Goal: Transaction & Acquisition: Obtain resource

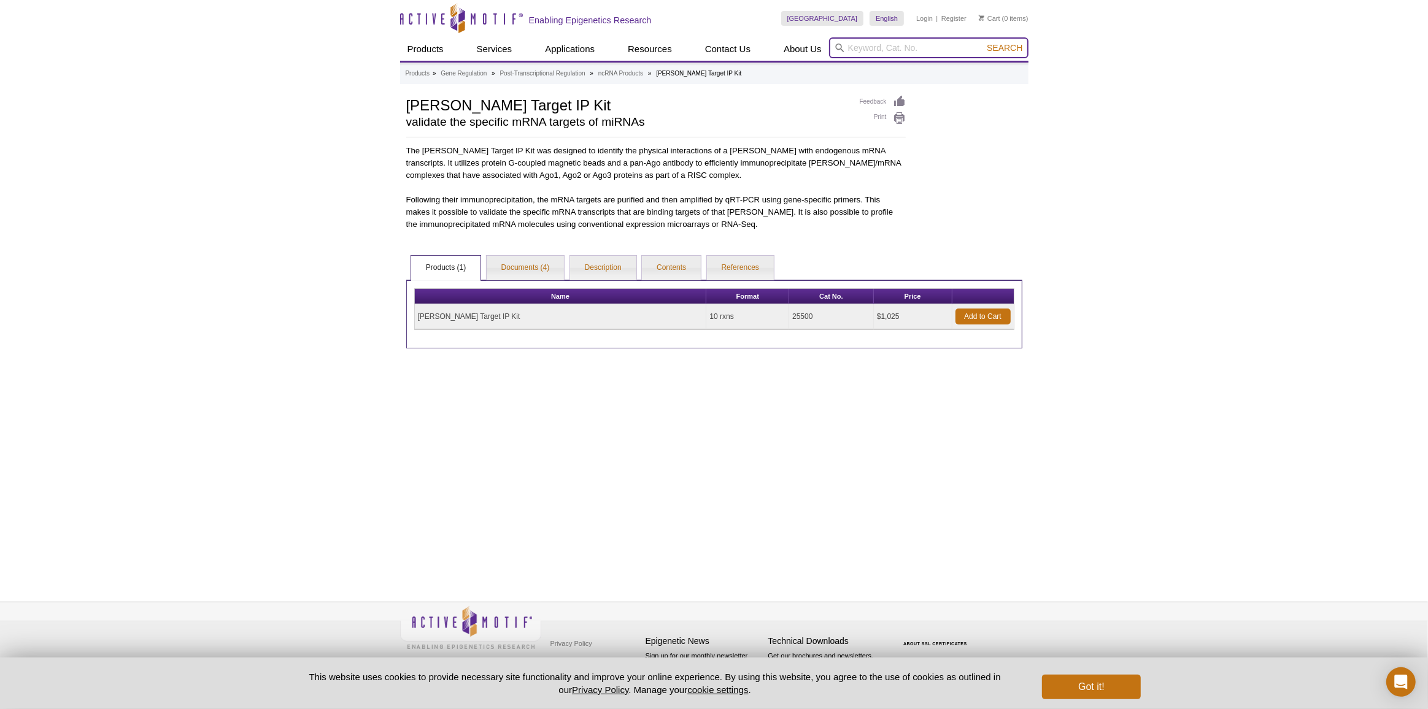
click at [880, 52] on input "search" at bounding box center [928, 47] width 199 height 21
type input "40010"
click at [983, 42] on button "Search" at bounding box center [1004, 47] width 43 height 11
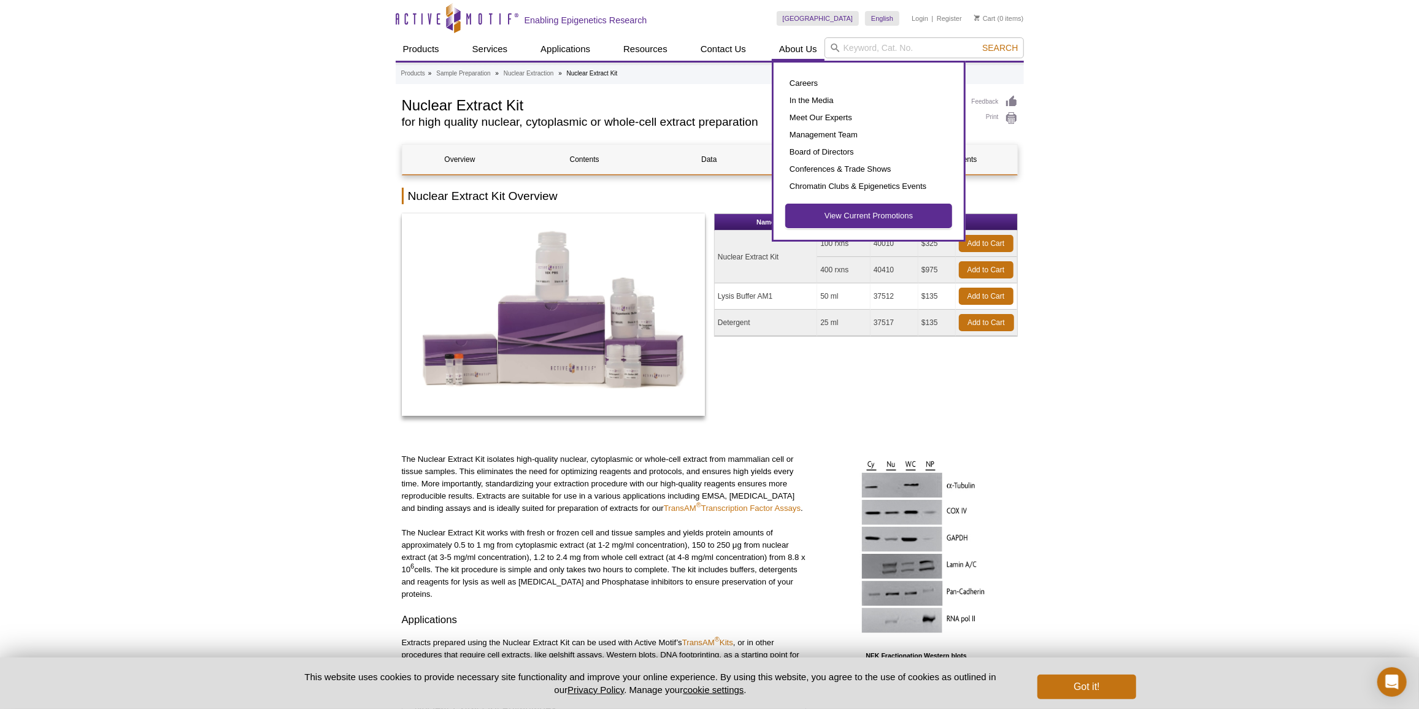
click at [842, 218] on link "View Current Promotions" at bounding box center [869, 215] width 166 height 23
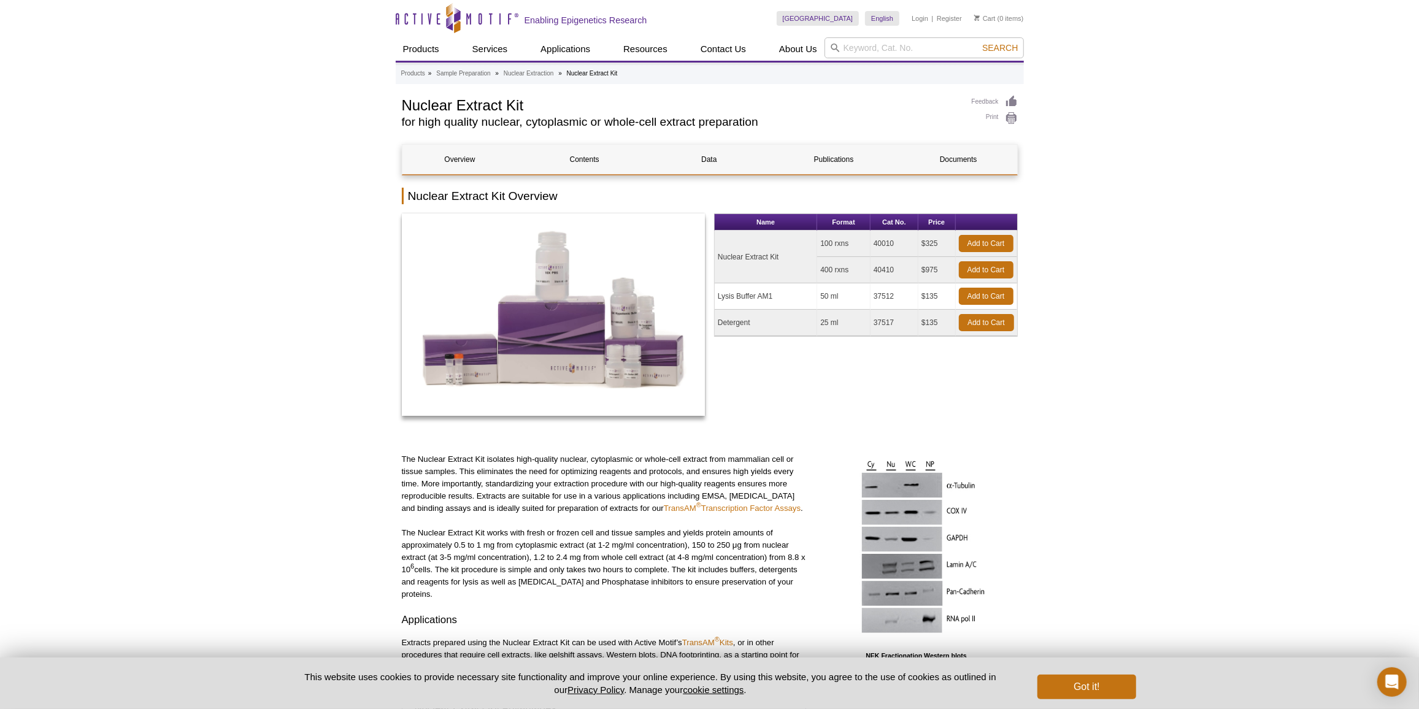
click at [880, 239] on td "40010" at bounding box center [895, 244] width 48 height 26
copy td "40010"
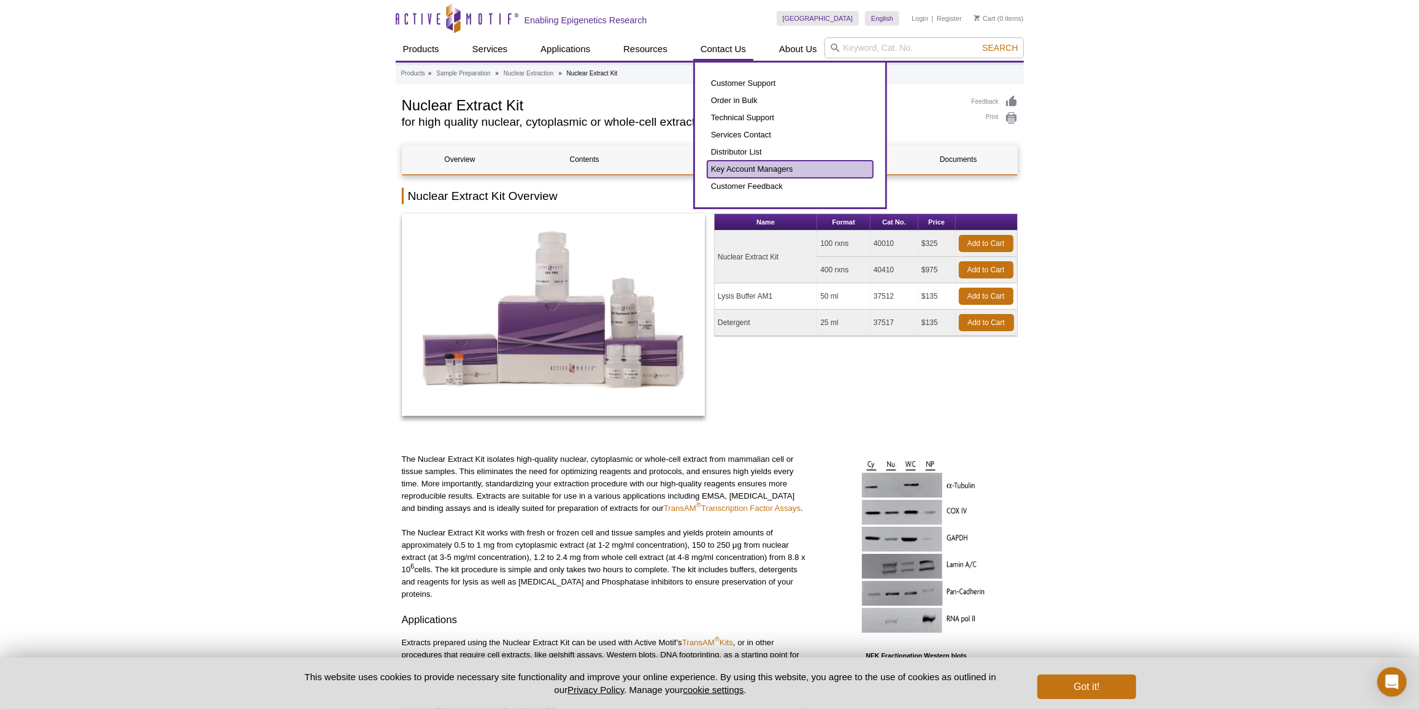
click at [755, 163] on link "Key Account Managers" at bounding box center [790, 169] width 166 height 17
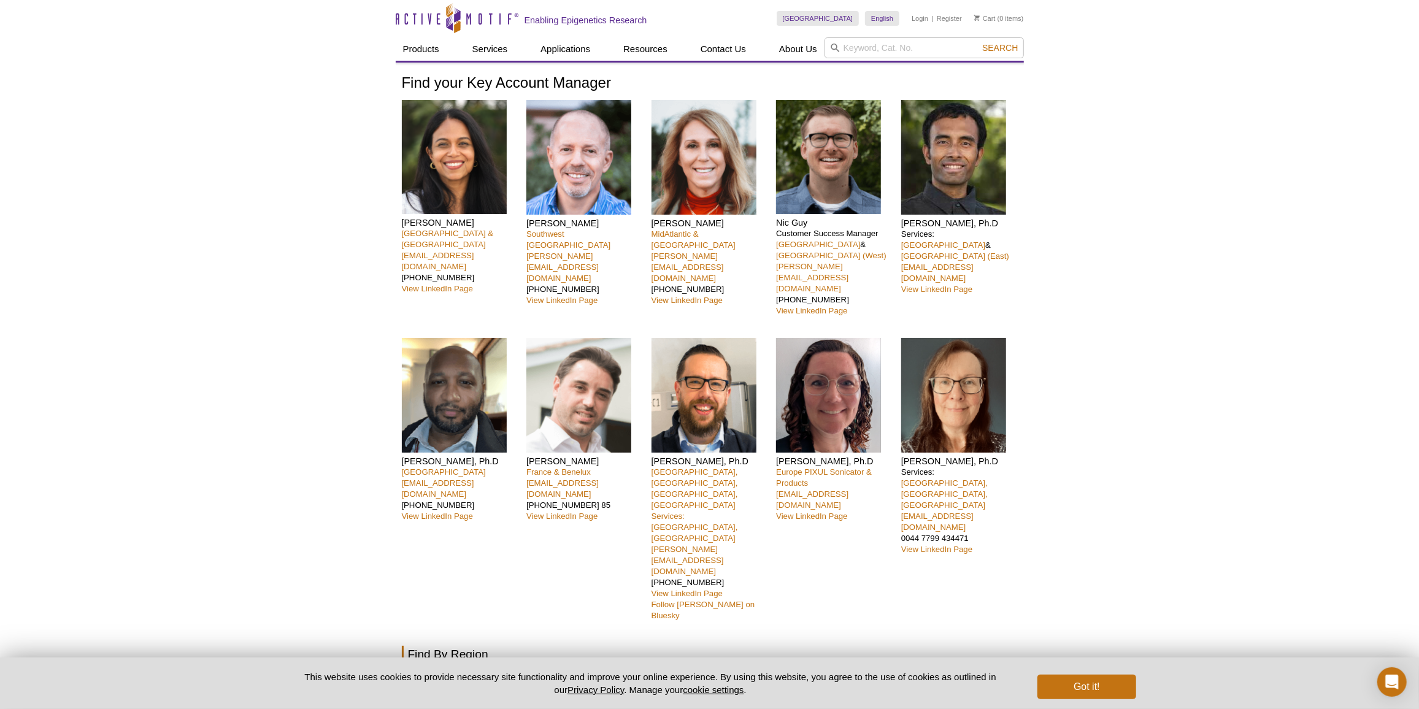
click at [874, 44] on input "search" at bounding box center [924, 47] width 199 height 21
paste input "pxe24006@uconn.edu"
type input "pxe24006@uconn.edu"
drag, startPoint x: 944, startPoint y: 47, endPoint x: 763, endPoint y: 55, distance: 181.2
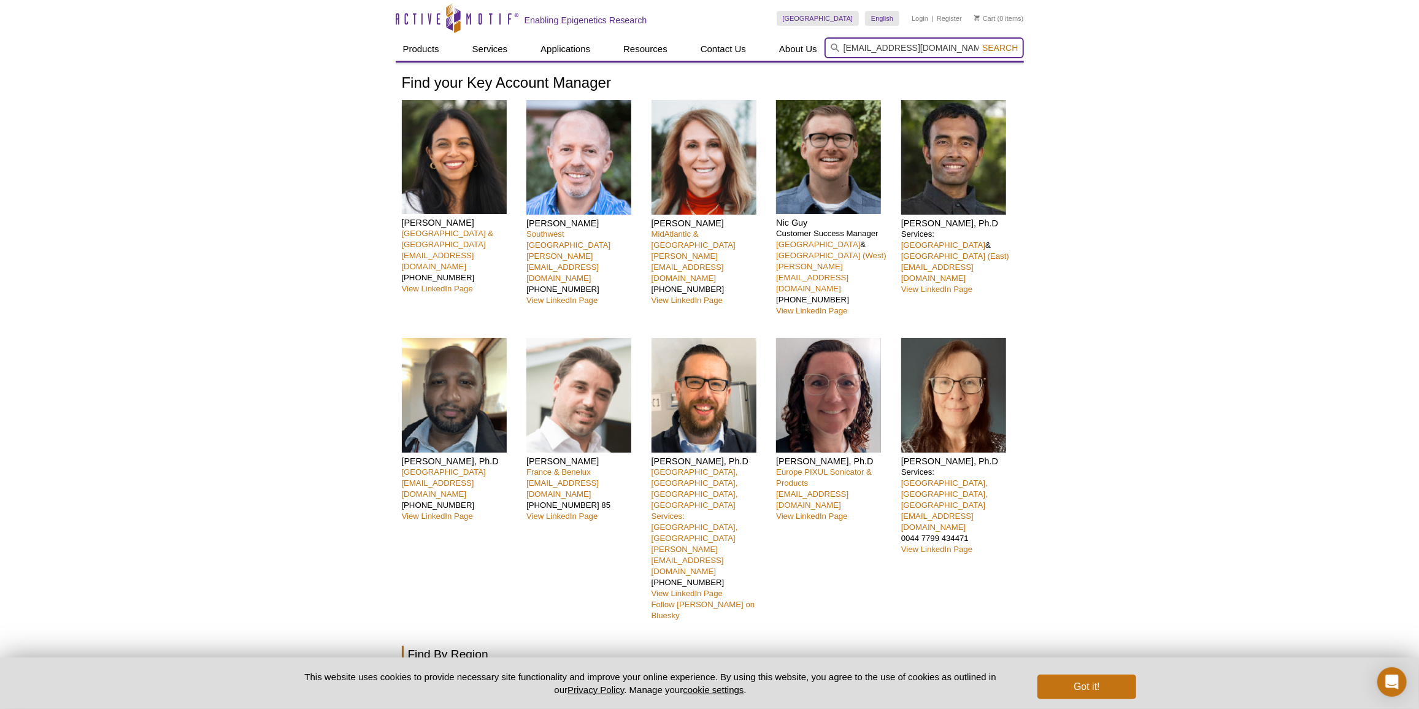
click at [763, 55] on div "Products ChIP Assays ChIP Accessory Products ChIP Kits ChIP-Validated Antibodie…" at bounding box center [710, 48] width 628 height 23
paste input "40026"
type input "40026 – Histone Purification Mini"
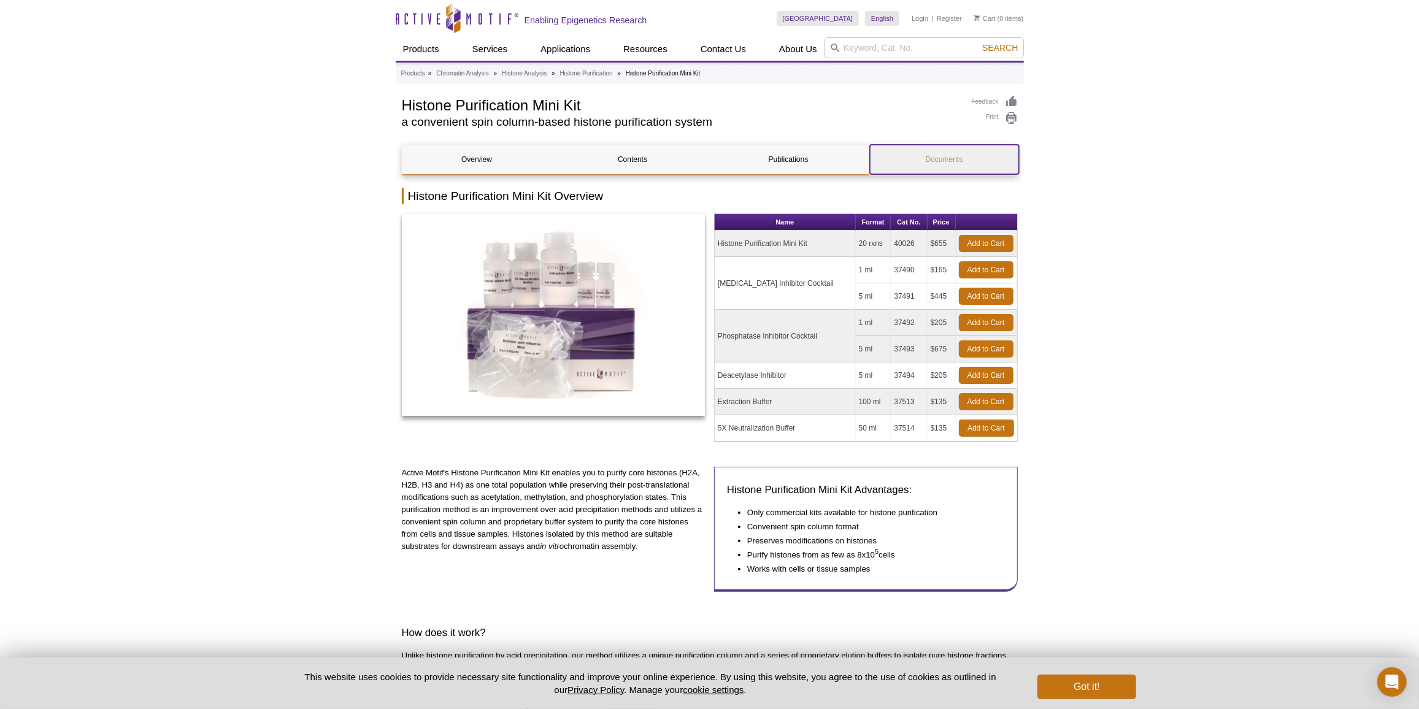
click at [936, 160] on link "Documents" at bounding box center [944, 159] width 149 height 29
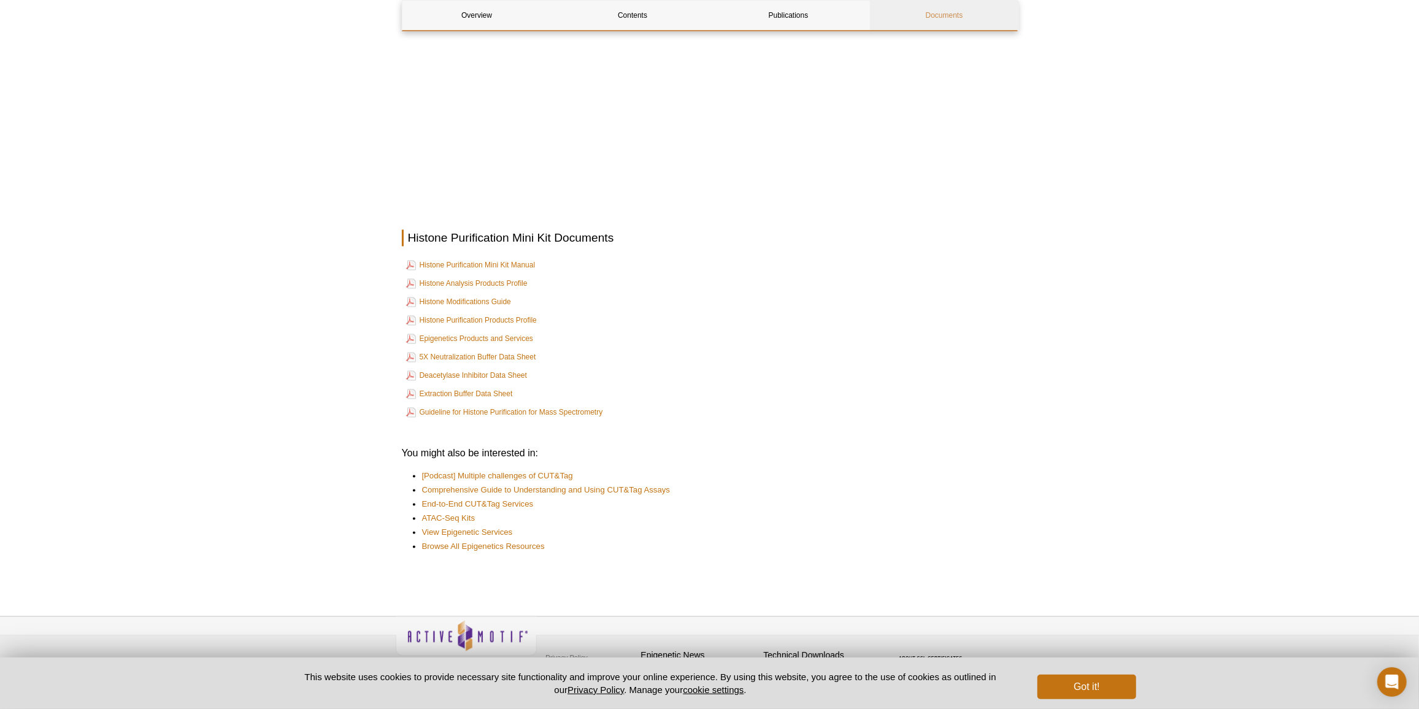
scroll to position [2092, 0]
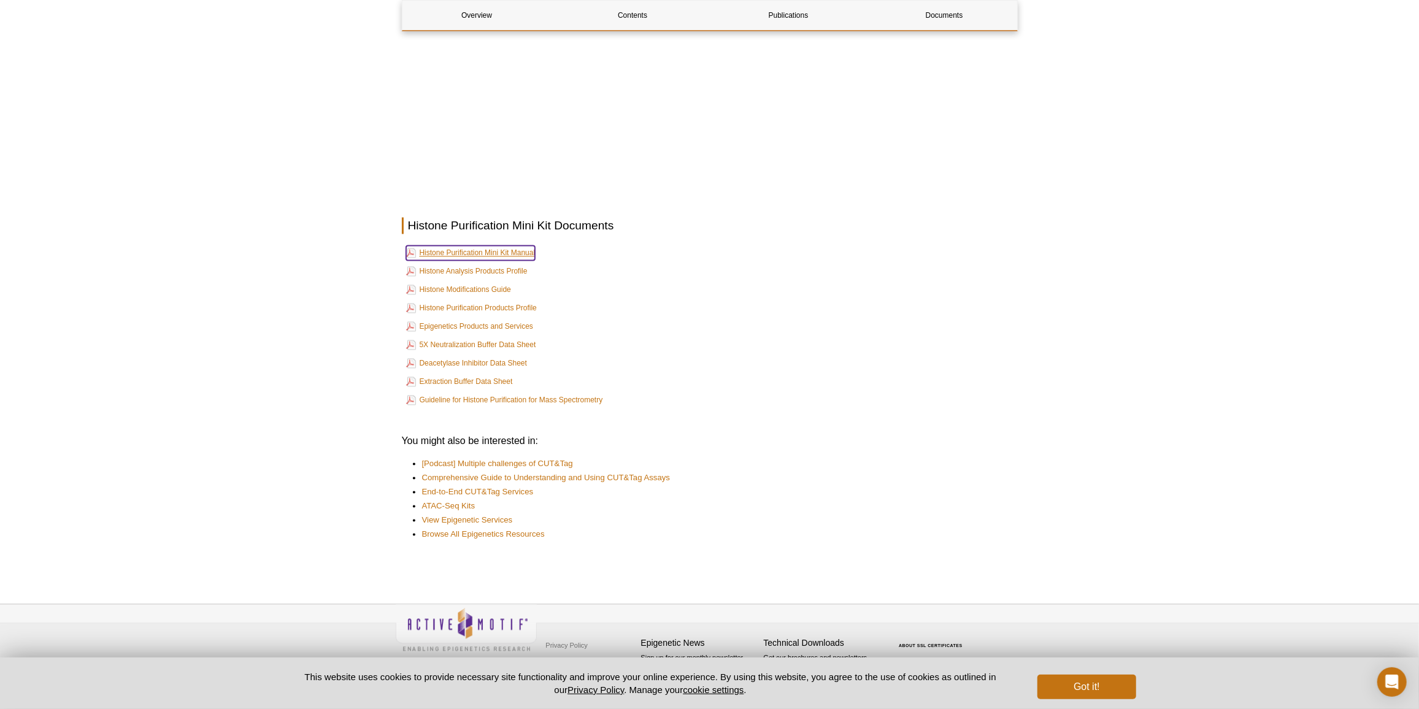
click at [493, 252] on link "Histone Purification Mini Kit Manual" at bounding box center [470, 253] width 129 height 15
